Goal: Consume media (video, audio): Consume media (video, audio)

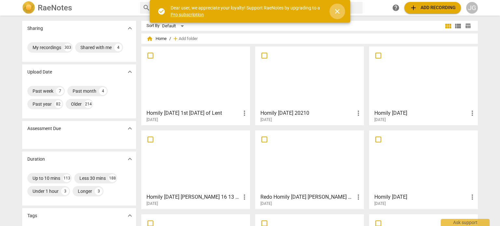
click at [338, 10] on span "close" at bounding box center [337, 11] width 8 height 8
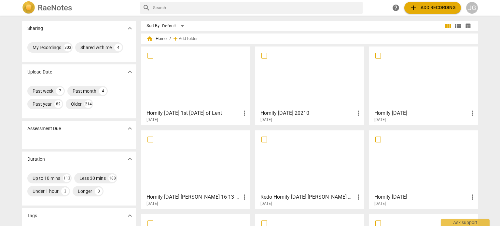
click at [198, 83] on div at bounding box center [196, 78] width 104 height 58
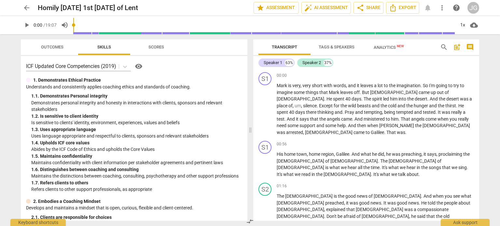
click at [27, 24] on span "play_arrow" at bounding box center [27, 25] width 8 height 8
click at [430, 97] on span "And" at bounding box center [434, 98] width 9 height 5
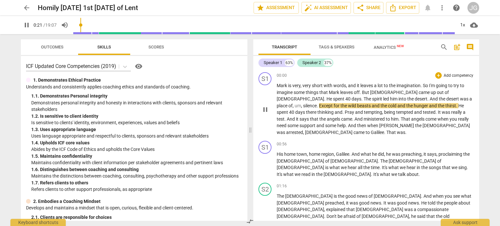
type input "22"
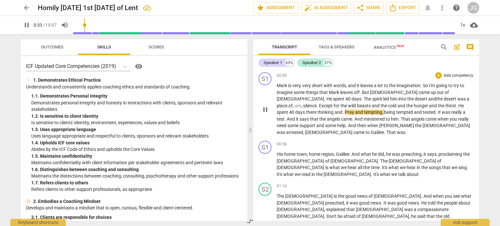
click at [355, 110] on span "Pray" at bounding box center [350, 112] width 10 height 5
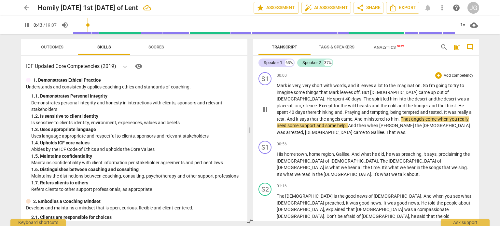
click at [465, 112] on p "[PERSON_NAME] is very , very short with words , and it leaves a lot to the imag…" at bounding box center [375, 108] width 197 height 53
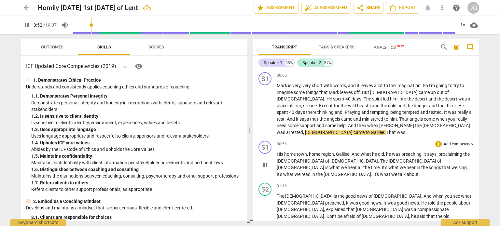
click at [277, 152] on span "His" at bounding box center [280, 154] width 7 height 5
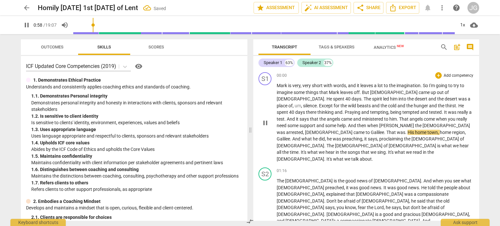
click at [386, 130] on span "." at bounding box center [385, 132] width 2 height 5
type input "59"
click at [404, 130] on span "." at bounding box center [403, 132] width 2 height 5
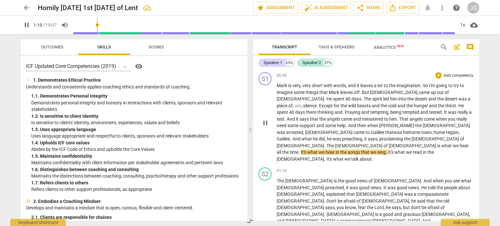
click at [404, 136] on span "proclaiming" at bounding box center [391, 138] width 25 height 5
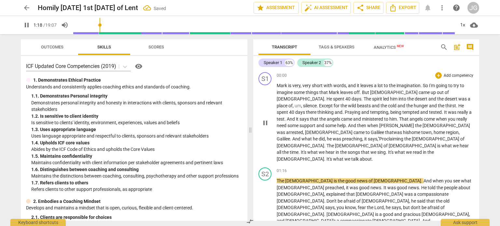
click at [327, 143] on span "." at bounding box center [325, 145] width 2 height 5
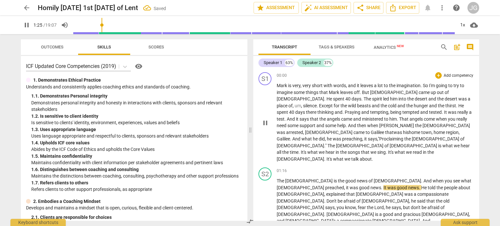
click at [454, 143] on span "we" at bounding box center [457, 145] width 7 height 5
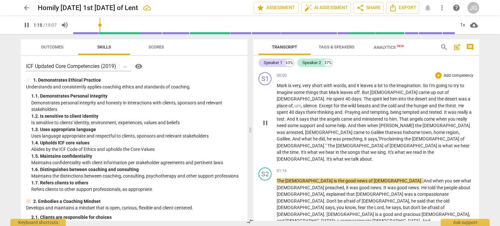
click at [388, 150] on span "." at bounding box center [387, 152] width 2 height 5
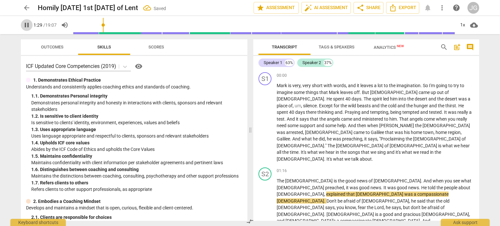
click at [26, 23] on span "pause" at bounding box center [27, 25] width 8 height 8
type input "89"
click at [402, 150] on span "what" at bounding box center [407, 152] width 11 height 5
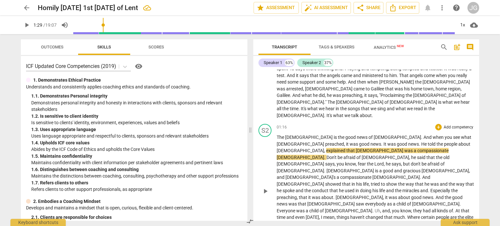
scroll to position [65, 0]
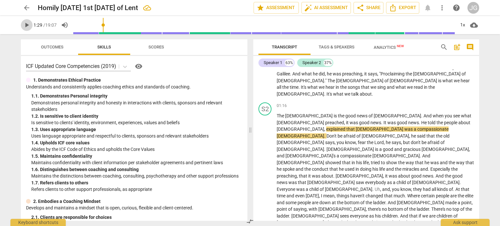
click at [25, 26] on span "play_arrow" at bounding box center [27, 25] width 8 height 8
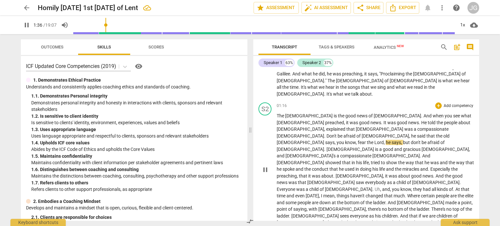
click at [327, 133] on span "Don't" at bounding box center [332, 135] width 11 height 5
click at [417, 133] on span "said" at bounding box center [421, 135] width 9 height 5
type input "95"
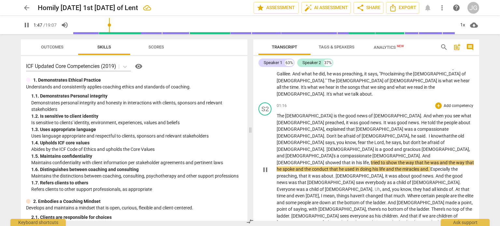
click at [296, 160] on span "[DEMOGRAPHIC_DATA]" at bounding box center [301, 162] width 49 height 5
click at [369, 160] on span "," at bounding box center [370, 162] width 2 height 5
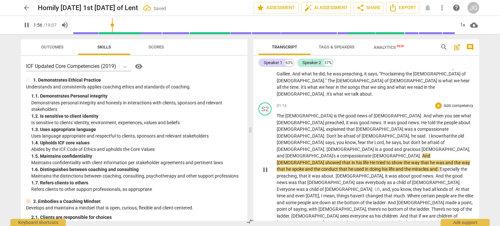
click at [310, 174] on span "it" at bounding box center [310, 176] width 4 height 5
click at [343, 133] on span "afraid" at bounding box center [349, 135] width 13 height 5
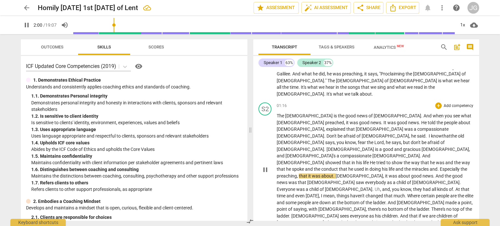
click at [438, 167] on span "." at bounding box center [439, 169] width 2 height 5
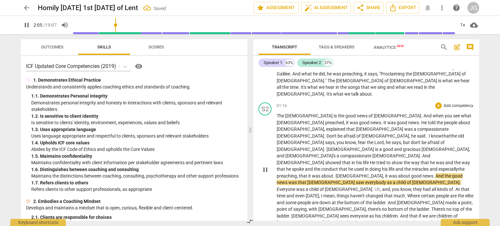
click at [336, 174] on span "[DEMOGRAPHIC_DATA]" at bounding box center [360, 176] width 48 height 5
click at [383, 174] on span "," at bounding box center [384, 176] width 2 height 5
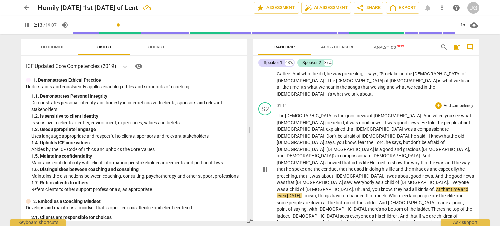
click at [434, 187] on span "." at bounding box center [435, 189] width 2 height 5
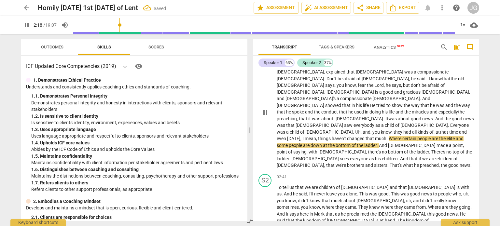
scroll to position [130, 0]
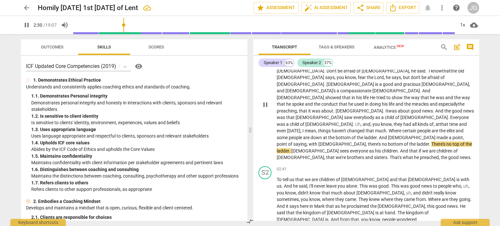
click at [288, 142] on span "point" at bounding box center [282, 144] width 11 height 5
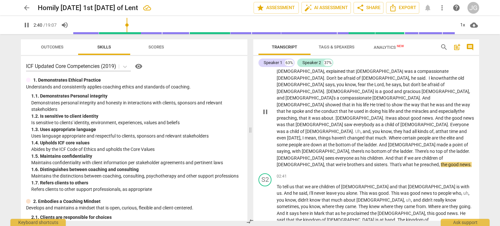
scroll to position [98, 0]
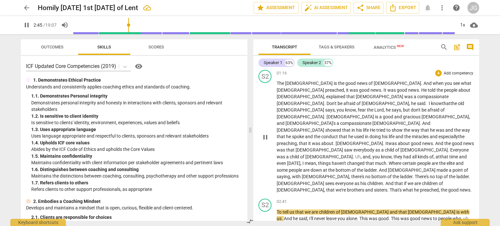
click at [420, 188] on span "preached" at bounding box center [429, 190] width 19 height 5
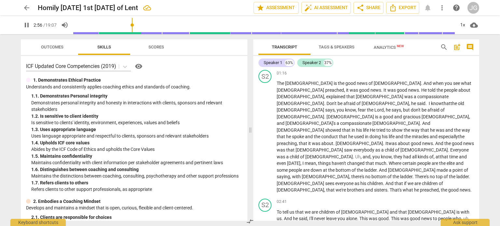
click at [29, 24] on span "pause" at bounding box center [27, 25] width 8 height 8
type input "177"
click at [378, 216] on span "good" at bounding box center [383, 218] width 10 height 5
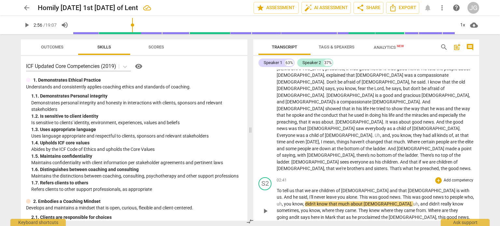
scroll to position [163, 0]
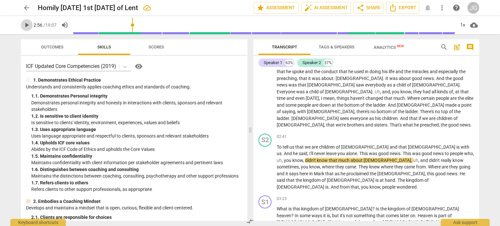
click at [27, 23] on span "play_arrow" at bounding box center [27, 25] width 8 height 8
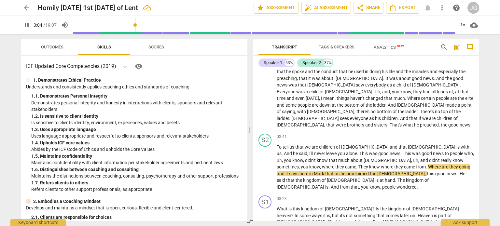
click at [27, 23] on span "pause" at bounding box center [27, 25] width 8 height 8
click at [441, 158] on span "really" at bounding box center [447, 160] width 12 height 5
click at [24, 22] on span "pause" at bounding box center [27, 25] width 8 height 8
type input "184"
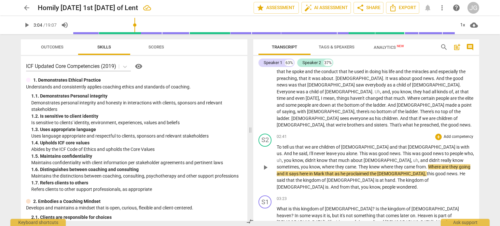
click at [369, 164] on span "They" at bounding box center [363, 166] width 11 height 5
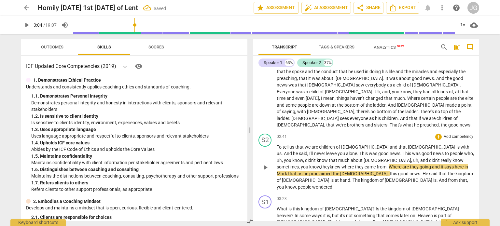
click at [341, 164] on span "knew" at bounding box center [336, 166] width 12 height 5
click at [365, 164] on span "knew" at bounding box center [360, 166] width 12 height 5
click at [399, 164] on span "." at bounding box center [400, 166] width 2 height 5
click at [438, 164] on span "going" at bounding box center [444, 166] width 12 height 5
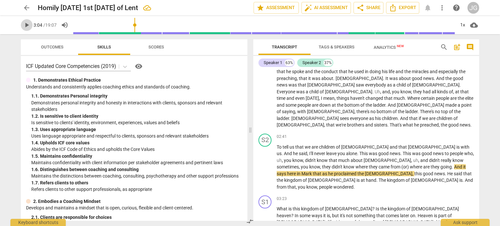
click at [26, 24] on span "play_arrow" at bounding box center [27, 25] width 8 height 8
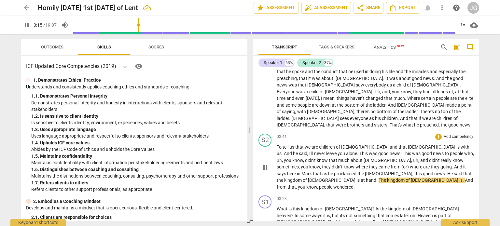
click at [445, 171] on span "." at bounding box center [446, 173] width 2 height 5
type input "196"
click at [463, 178] on span "." at bounding box center [464, 180] width 2 height 5
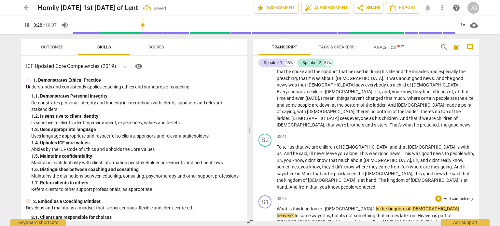
click at [278, 206] on span "What" at bounding box center [283, 208] width 12 height 5
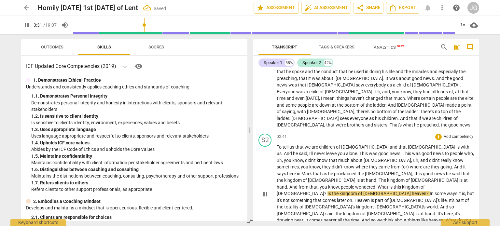
click at [375, 185] on span "." at bounding box center [376, 187] width 2 height 5
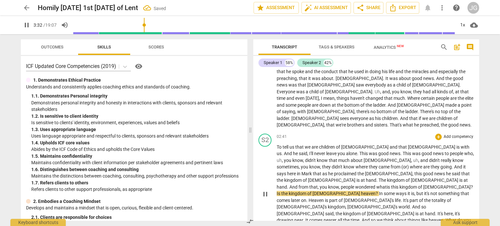
type input "212"
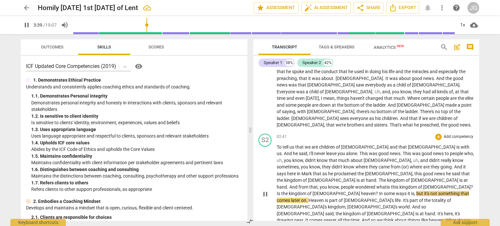
click at [414, 191] on span "," at bounding box center [415, 193] width 2 height 5
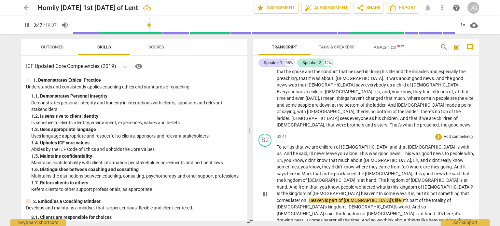
click at [301, 198] on span "later" at bounding box center [296, 200] width 10 height 5
click at [446, 218] on span "What" at bounding box center [452, 220] width 12 height 5
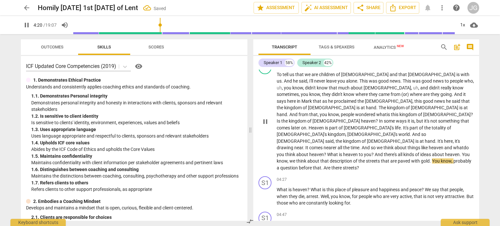
scroll to position [228, 0]
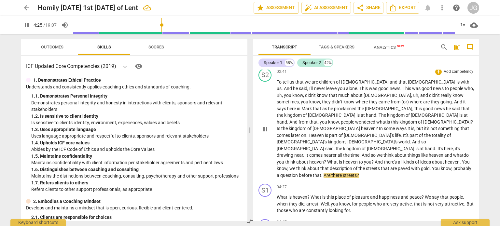
click at [324, 173] on span "." at bounding box center [322, 175] width 2 height 5
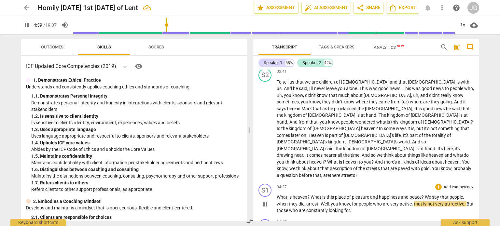
click at [310, 202] on span "arrest" at bounding box center [312, 204] width 12 height 5
type input "280"
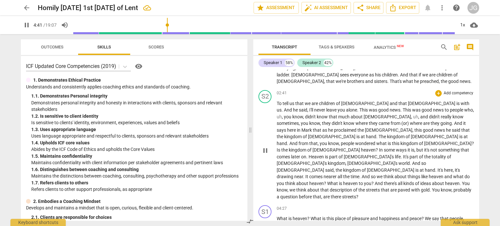
scroll to position [195, 0]
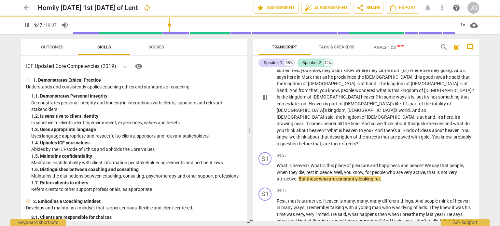
scroll to position [260, 0]
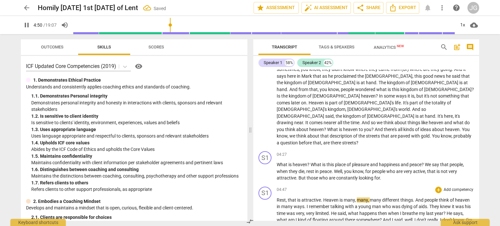
click at [277, 198] on span "Rest" at bounding box center [281, 200] width 9 height 5
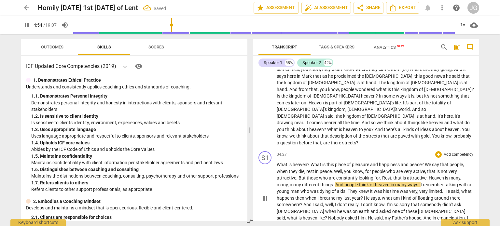
click at [381, 175] on span "." at bounding box center [381, 177] width 2 height 5
type input "295"
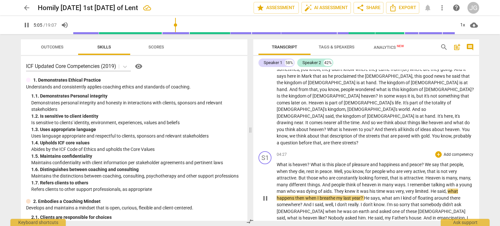
click at [318, 189] on span "dying" at bounding box center [312, 191] width 12 height 5
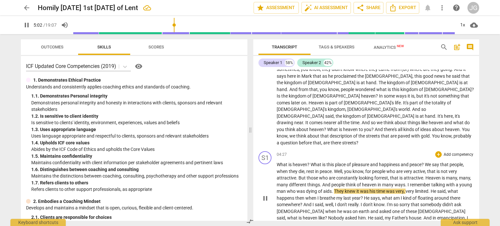
click at [345, 189] on span "They" at bounding box center [339, 191] width 11 height 5
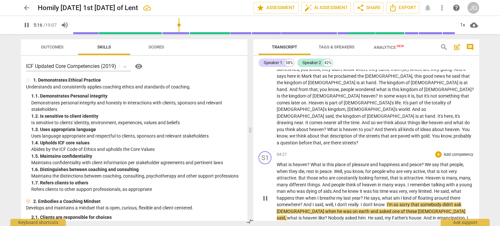
click at [343, 196] on span "my" at bounding box center [339, 198] width 7 height 5
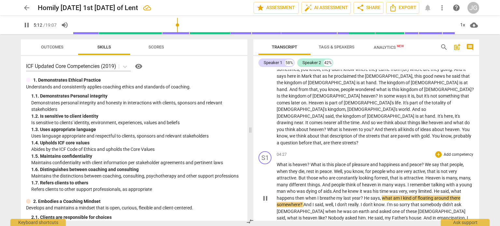
click at [393, 196] on span "what" at bounding box center [387, 198] width 11 height 5
click at [398, 196] on span "well hat" at bounding box center [390, 198] width 17 height 5
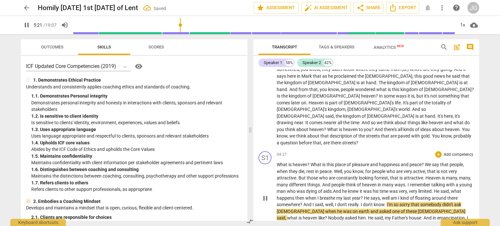
click at [388, 202] on span "I'm" at bounding box center [390, 204] width 7 height 5
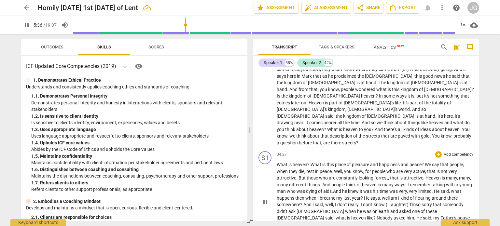
click at [440, 215] on span "Father's" at bounding box center [448, 217] width 17 height 5
click at [290, 222] on span "in" at bounding box center [288, 224] width 5 height 5
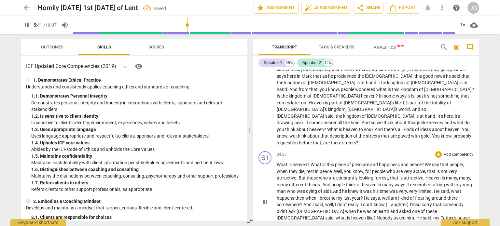
click at [319, 222] on span "mancipation" at bounding box center [306, 224] width 25 height 5
click at [317, 222] on span "mansionion" at bounding box center [306, 224] width 24 height 5
type input "352"
type input "357"
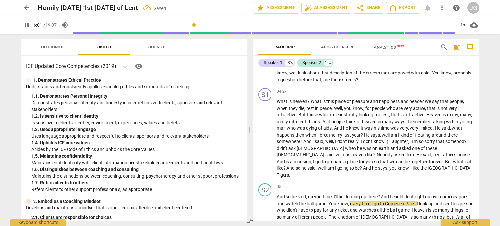
scroll to position [326, 0]
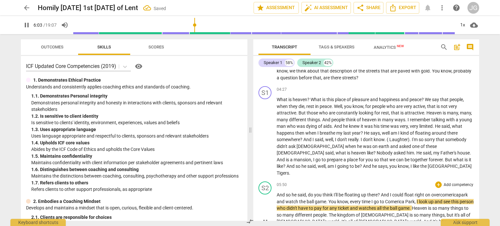
click at [465, 192] on span "park" at bounding box center [463, 194] width 9 height 5
click at [445, 192] on span "comerica P" at bounding box center [451, 194] width 22 height 5
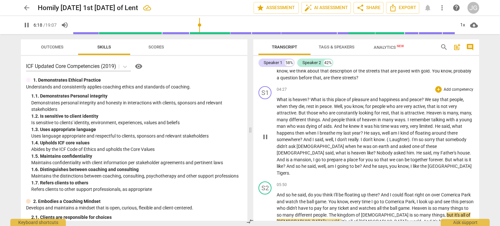
click at [410, 157] on span "together" at bounding box center [419, 159] width 18 height 5
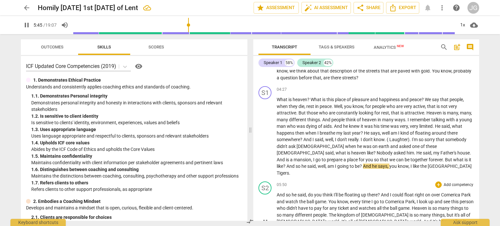
click at [277, 192] on span "And" at bounding box center [281, 194] width 9 height 5
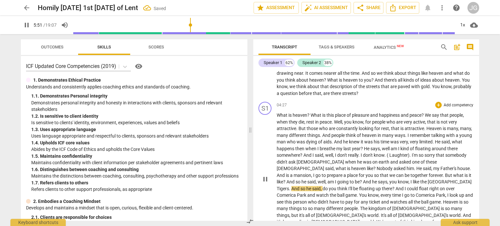
click at [329, 186] on span "do" at bounding box center [326, 188] width 6 height 5
type input "353"
click at [359, 193] on span "." at bounding box center [358, 195] width 2 height 5
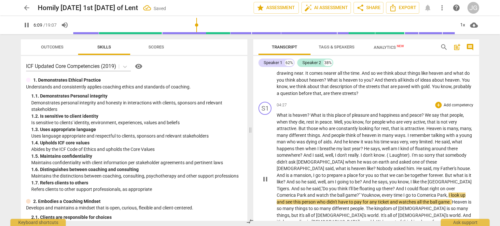
click at [450, 200] on span "." at bounding box center [451, 202] width 2 height 5
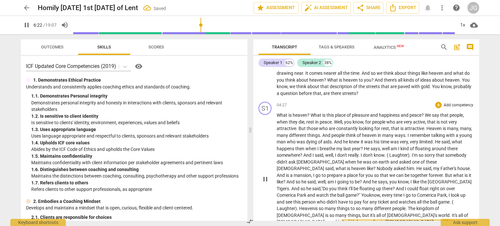
click at [438, 213] on span "world" at bounding box center [443, 215] width 11 height 5
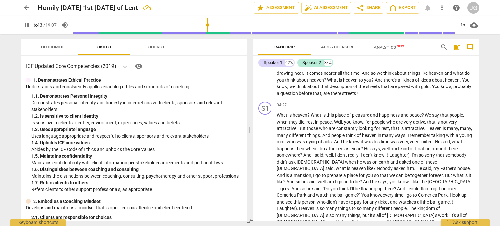
type input "404"
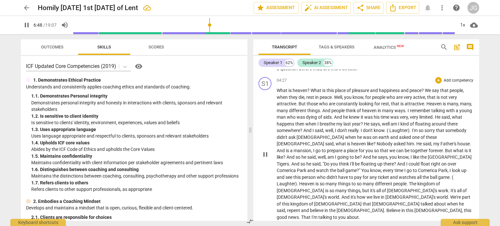
scroll to position [408, 0]
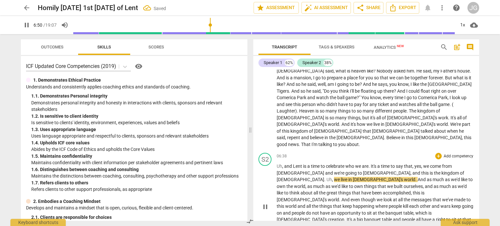
click at [288, 164] on span "and" at bounding box center [288, 166] width 9 height 5
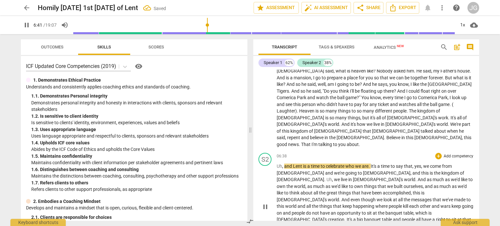
click at [286, 164] on span "and" at bounding box center [288, 166] width 9 height 5
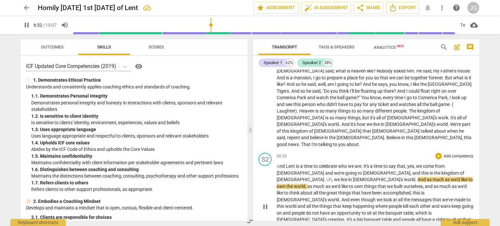
click at [341, 177] on span "we" at bounding box center [337, 179] width 7 height 5
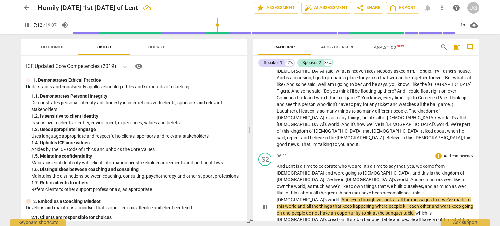
click at [411, 197] on span "messages" at bounding box center [421, 199] width 21 height 5
click at [423, 197] on span "that" at bounding box center [427, 199] width 9 height 5
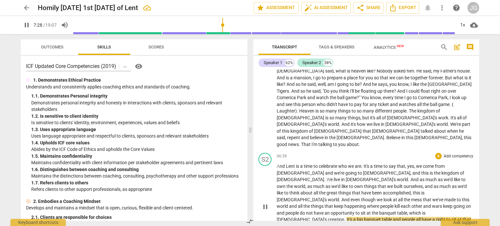
click at [396, 224] on span "That's" at bounding box center [389, 226] width 13 height 5
click at [394, 224] on span "that's" at bounding box center [387, 226] width 11 height 5
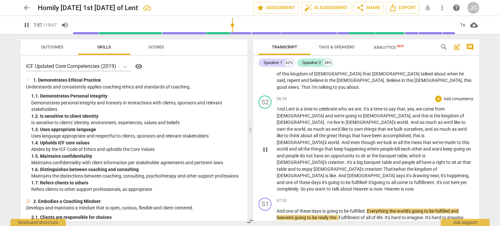
scroll to position [473, 0]
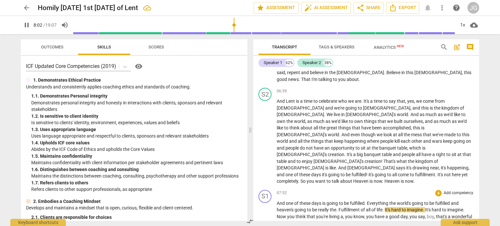
click at [338, 207] on span "." at bounding box center [337, 209] width 2 height 5
type input "483"
click at [424, 214] on span "boy" at bounding box center [419, 216] width 7 height 5
click at [340, 226] on span "." at bounding box center [339, 230] width 2 height 5
click at [417, 226] on span "." at bounding box center [416, 230] width 2 height 5
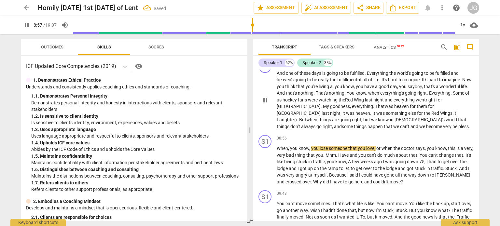
scroll to position [570, 0]
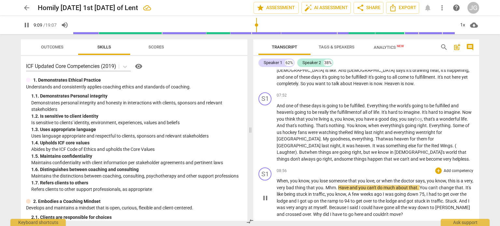
click at [350, 185] on span "Have" at bounding box center [343, 187] width 11 height 5
type input "550"
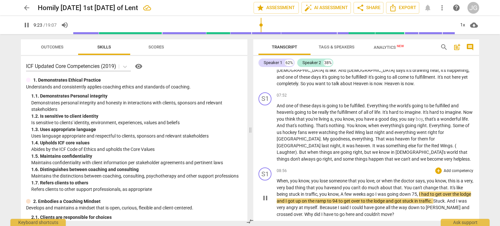
click at [417, 192] on span "75" at bounding box center [414, 194] width 5 height 5
click at [363, 192] on span "weeks" at bounding box center [360, 194] width 14 height 5
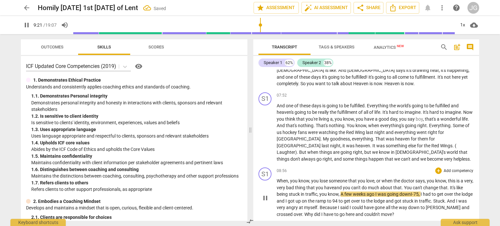
click at [419, 192] on span "75" at bounding box center [415, 194] width 5 height 5
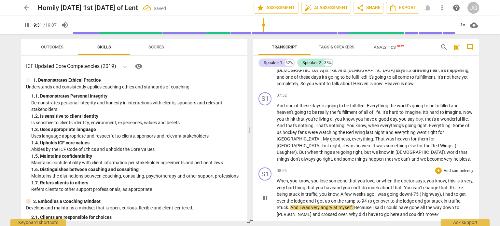
click at [302, 199] on span "lodge" at bounding box center [300, 201] width 12 height 5
click at [368, 199] on span "94" at bounding box center [365, 201] width 6 height 5
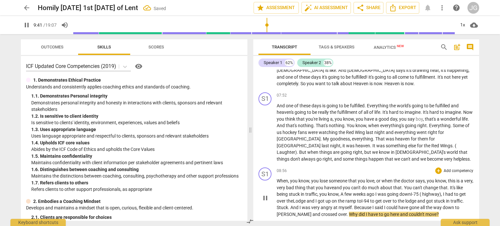
click at [405, 199] on span "the" at bounding box center [401, 201] width 7 height 5
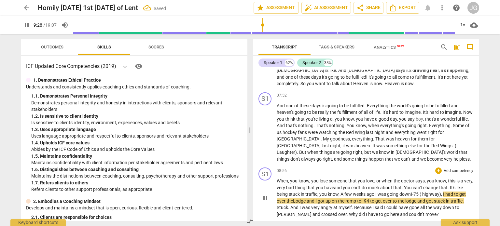
click at [417, 199] on span "lodge" at bounding box center [411, 201] width 12 height 5
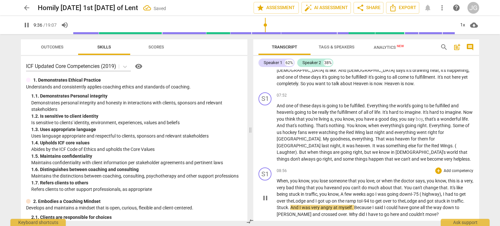
click at [400, 212] on span "and" at bounding box center [404, 214] width 9 height 5
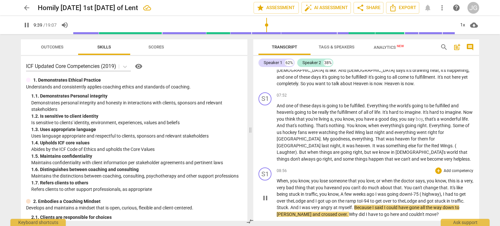
click at [368, 205] on span "Because" at bounding box center [363, 207] width 18 height 5
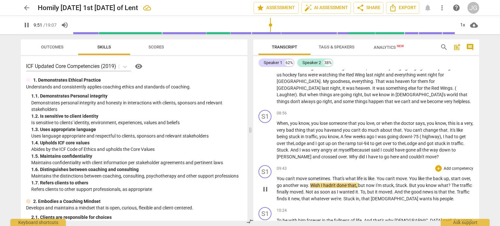
scroll to position [635, 0]
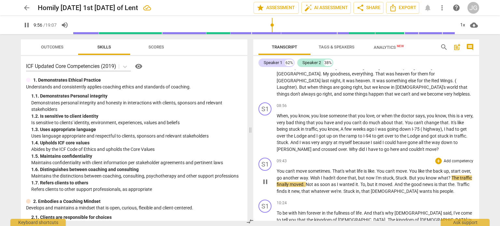
click at [405, 175] on span "Stuck" at bounding box center [401, 177] width 11 height 5
type input "597"
click at [360, 182] on span "." at bounding box center [359, 184] width 2 height 5
click at [421, 182] on span "good" at bounding box center [414, 184] width 11 height 5
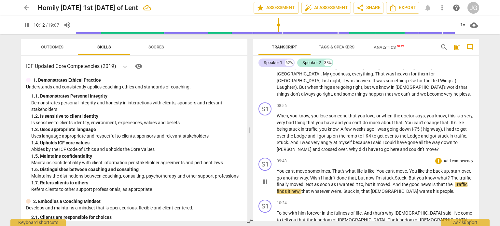
click at [421, 182] on span "good" at bounding box center [414, 184] width 11 height 5
click at [446, 182] on span "that" at bounding box center [441, 184] width 9 height 5
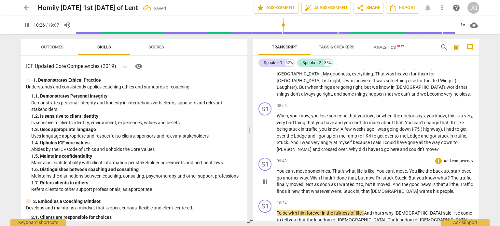
click at [373, 182] on span "but" at bounding box center [369, 184] width 8 height 5
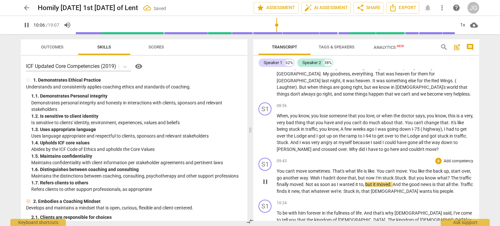
click at [458, 182] on span "." at bounding box center [459, 184] width 2 height 5
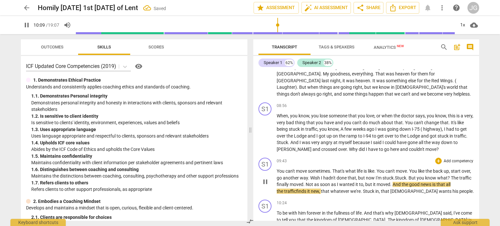
click at [307, 189] on span "finds" at bounding box center [301, 191] width 11 height 5
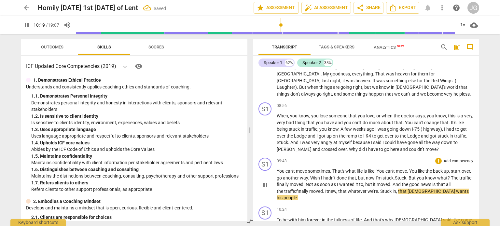
click at [338, 189] on span "," at bounding box center [337, 191] width 2 height 5
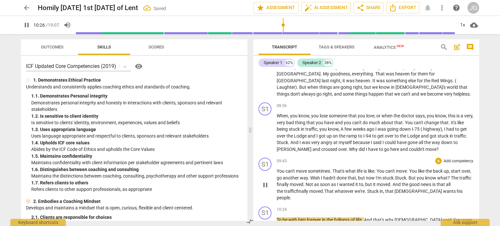
click at [368, 189] on span "Stuck" at bounding box center [373, 191] width 12 height 5
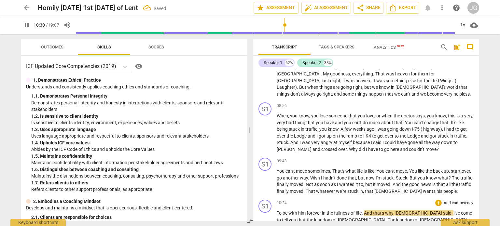
click at [277, 211] on span "To" at bounding box center [280, 213] width 6 height 5
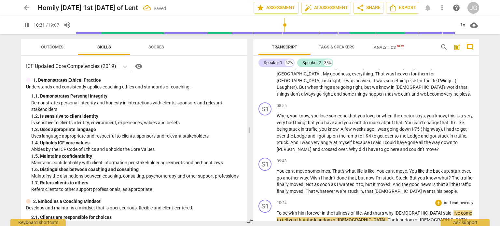
scroll to position [620, 0]
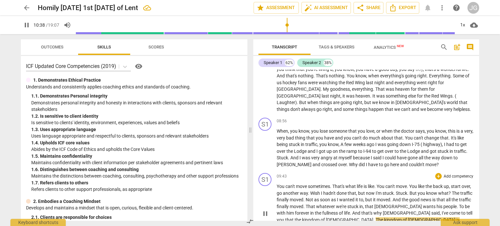
click at [303, 204] on span "moved" at bounding box center [297, 206] width 14 height 5
click at [457, 204] on span "." at bounding box center [458, 206] width 2 height 5
type input "617"
click at [373, 217] on span "." at bounding box center [374, 219] width 2 height 5
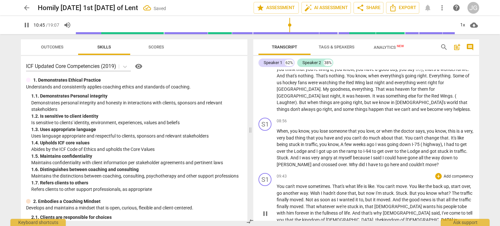
click at [466, 183] on p "You can't move sometimes . That's what life is like . You can't move . You like…" at bounding box center [375, 213] width 197 height 60
click at [454, 224] on span "." at bounding box center [455, 226] width 2 height 5
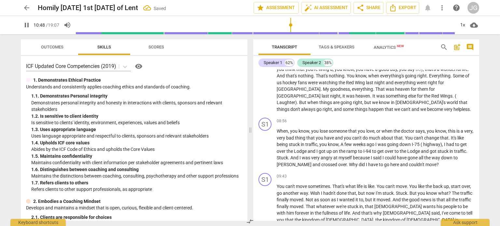
type input "652"
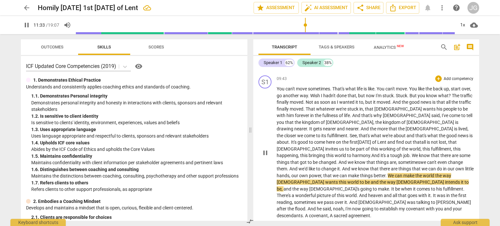
scroll to position [685, 0]
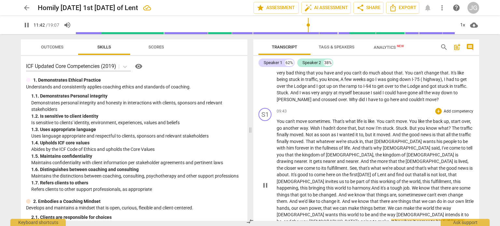
click at [391, 219] on span "." at bounding box center [390, 221] width 2 height 5
click at [392, 146] on p "You can't move sometimes . That's what life is like . You can't move . You like…" at bounding box center [375, 184] width 197 height 133
click at [384, 226] on span "heaven" at bounding box center [376, 228] width 16 height 5
click at [432, 226] on span "." at bounding box center [433, 228] width 2 height 5
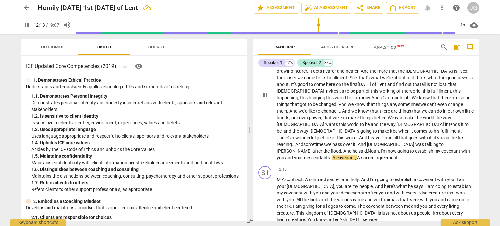
scroll to position [783, 0]
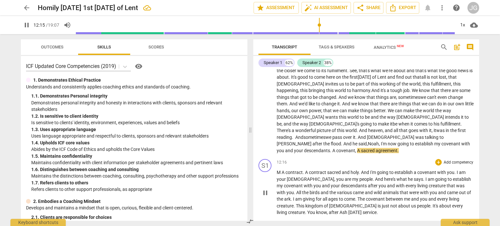
click at [282, 170] on span "A" at bounding box center [284, 172] width 4 height 5
type input "736"
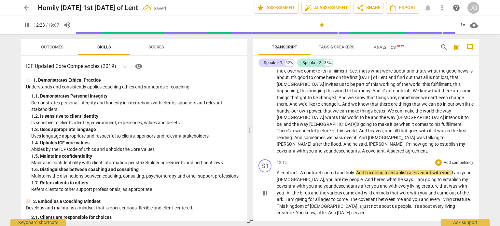
click at [298, 170] on span "." at bounding box center [299, 172] width 2 height 5
click at [301, 170] on span "a" at bounding box center [301, 172] width 3 height 5
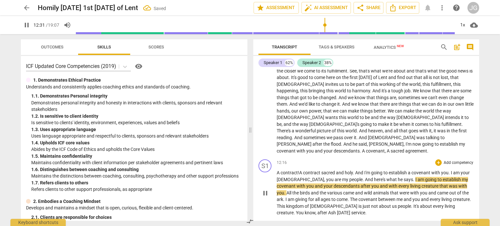
click at [355, 170] on span "." at bounding box center [354, 172] width 2 height 5
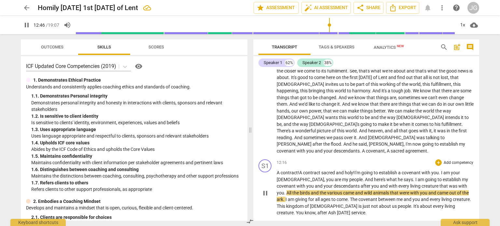
click at [327, 190] on span "various" at bounding box center [335, 192] width 16 height 5
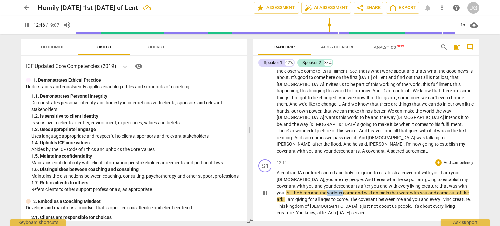
click at [327, 190] on span "various" at bounding box center [335, 192] width 16 height 5
click at [300, 190] on span "the" at bounding box center [295, 192] width 7 height 5
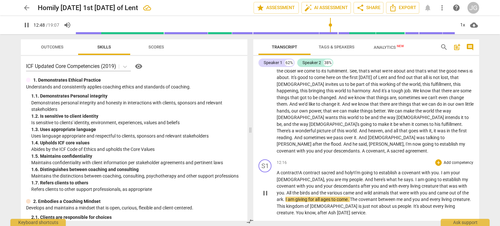
click at [300, 190] on span "the" at bounding box center [295, 192] width 7 height 5
click at [355, 190] on span "and" at bounding box center [359, 192] width 9 height 5
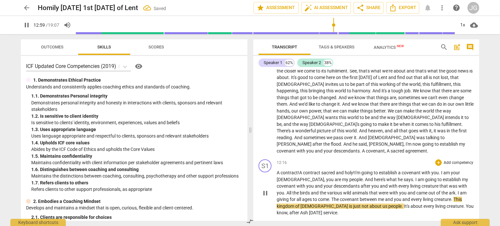
click at [460, 190] on span "am" at bounding box center [463, 192] width 7 height 5
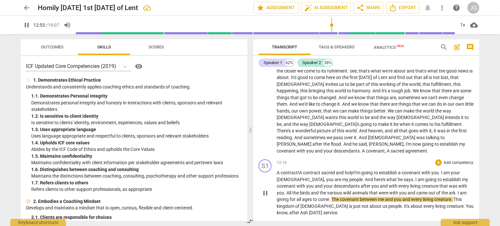
click at [449, 190] on span "ark" at bounding box center [452, 192] width 7 height 5
click at [331, 197] on span "." at bounding box center [330, 199] width 2 height 5
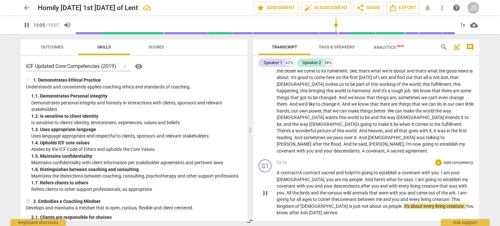
click at [382, 204] on span "us" at bounding box center [385, 206] width 6 height 5
click at [403, 204] on span "." at bounding box center [404, 206] width 2 height 5
click at [465, 204] on span "You" at bounding box center [469, 206] width 8 height 5
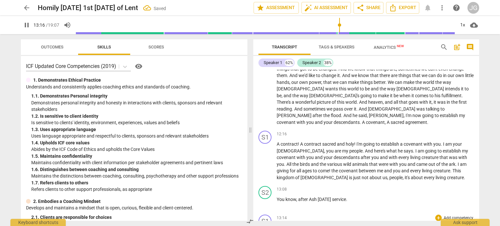
click at [277, 226] on span "One" at bounding box center [281, 228] width 9 height 5
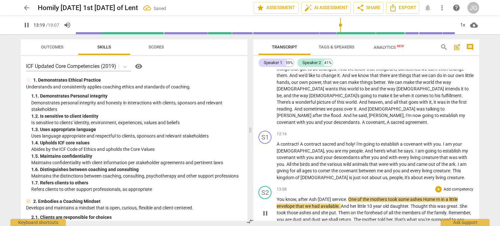
click at [348, 197] on span "." at bounding box center [347, 199] width 2 height 5
type input "801"
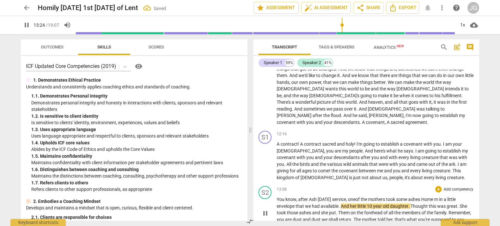
click at [339, 204] on span "." at bounding box center [340, 206] width 2 height 5
click at [408, 204] on span "." at bounding box center [408, 206] width 2 height 5
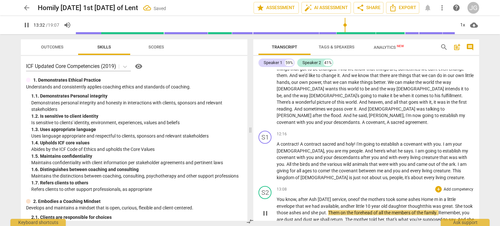
click at [328, 210] on span "." at bounding box center [327, 212] width 2 height 5
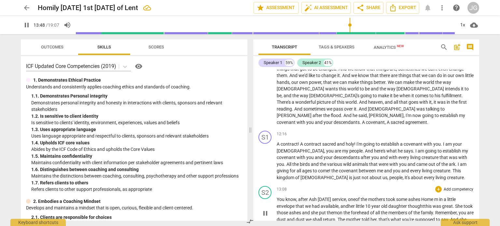
click at [334, 224] on span "can" at bounding box center [329, 226] width 8 height 5
click at [379, 224] on span "dog" at bounding box center [375, 226] width 8 height 5
click at [412, 224] on span "?" at bounding box center [411, 226] width 2 height 5
click at [344, 224] on span "these" at bounding box center [338, 226] width 12 height 5
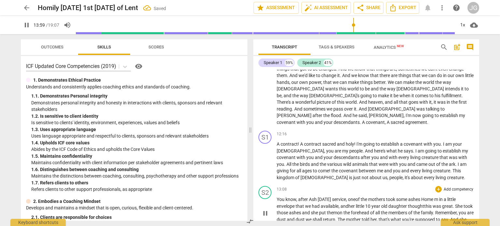
click at [344, 224] on span "these" at bounding box center [338, 226] width 12 height 5
type input "830"
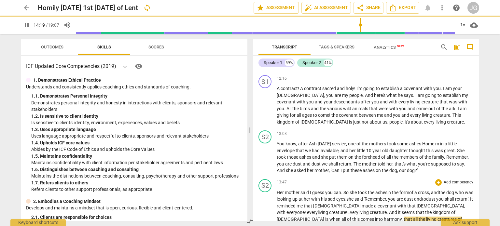
scroll to position [876, 0]
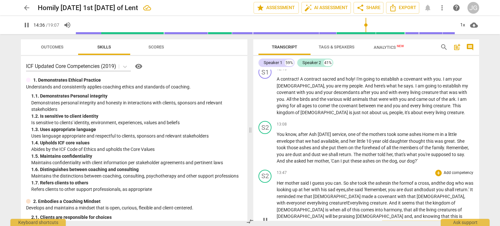
click at [339, 221] on span "." at bounding box center [340, 223] width 2 height 5
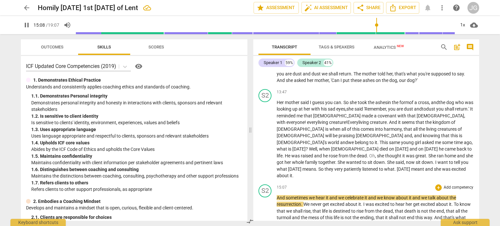
scroll to position [941, 0]
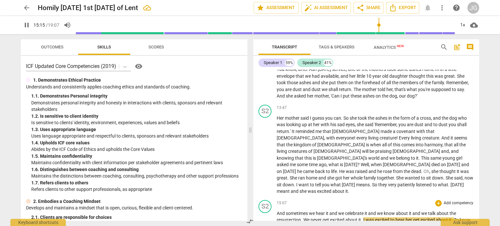
click at [362, 217] on span "." at bounding box center [362, 219] width 2 height 5
type input "917"
click at [313, 224] on span "," at bounding box center [312, 226] width 2 height 5
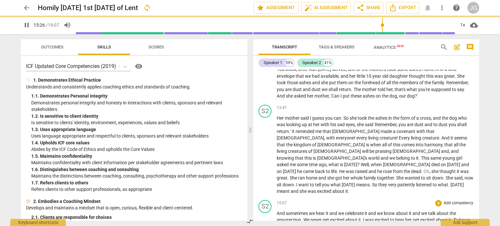
click at [322, 224] on span "that" at bounding box center [317, 226] width 9 height 5
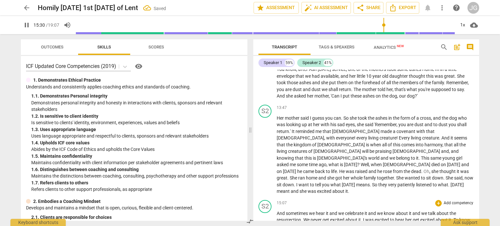
click at [395, 224] on span "," at bounding box center [394, 226] width 2 height 5
click at [405, 224] on span "that" at bounding box center [400, 226] width 9 height 5
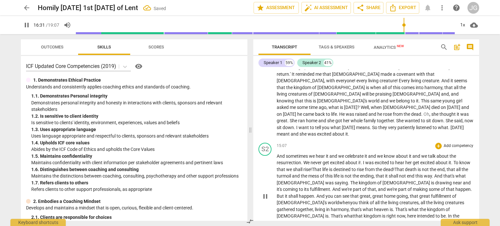
scroll to position [1007, 0]
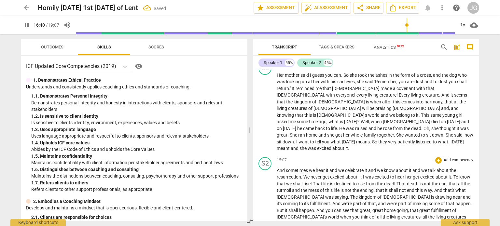
type input "1001"
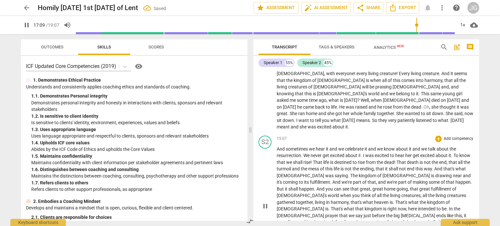
scroll to position [1017, 0]
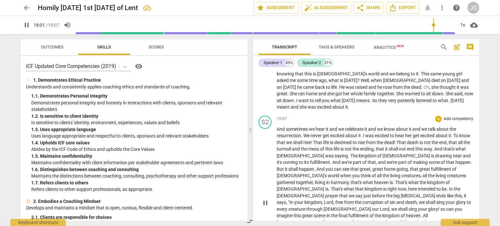
type input "1080"
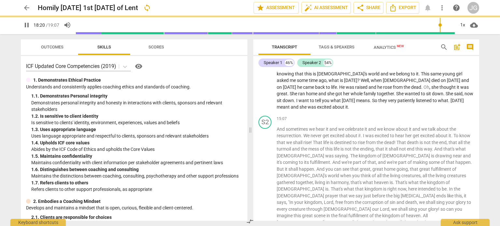
scroll to position [1004, 0]
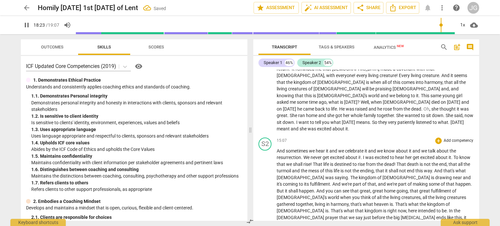
type input "1104"
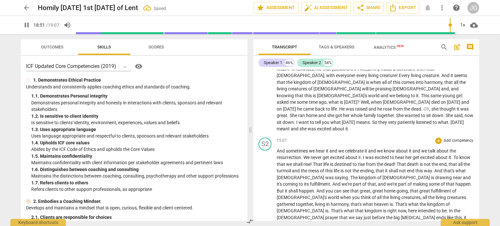
type input "1147"
